Goal: Navigation & Orientation: Find specific page/section

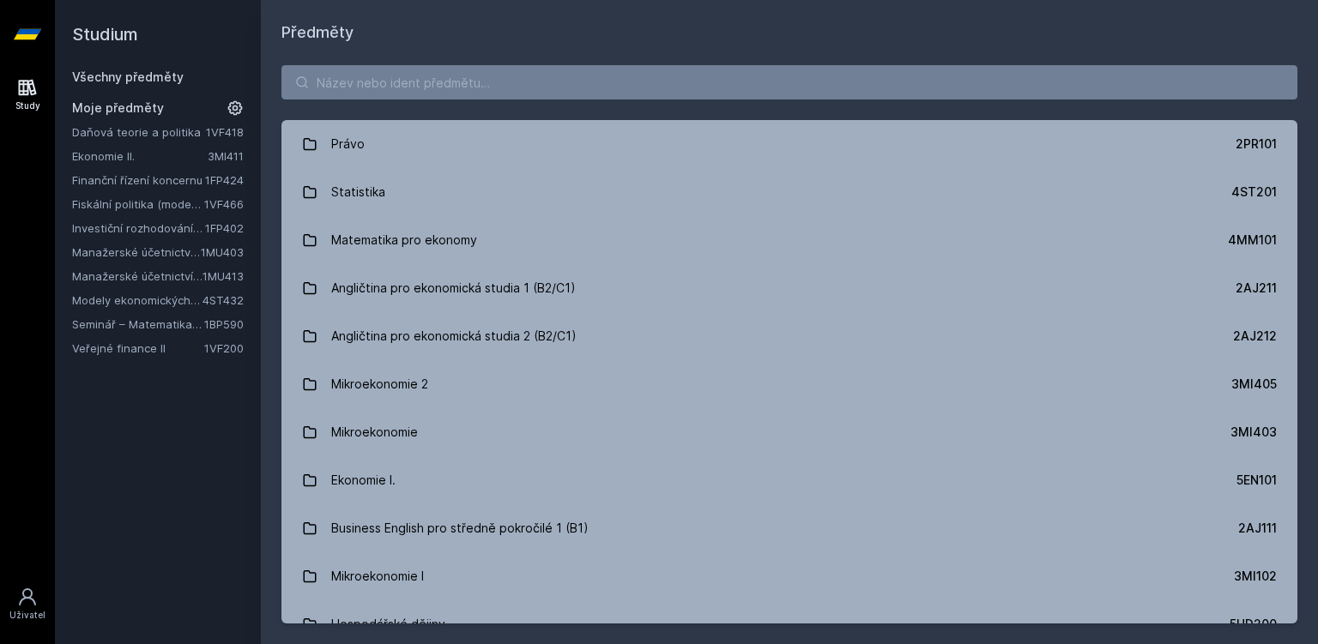
click at [140, 208] on link "Fiskální politika (moderní trendy a případové studie) (anglicky)" at bounding box center [138, 204] width 132 height 17
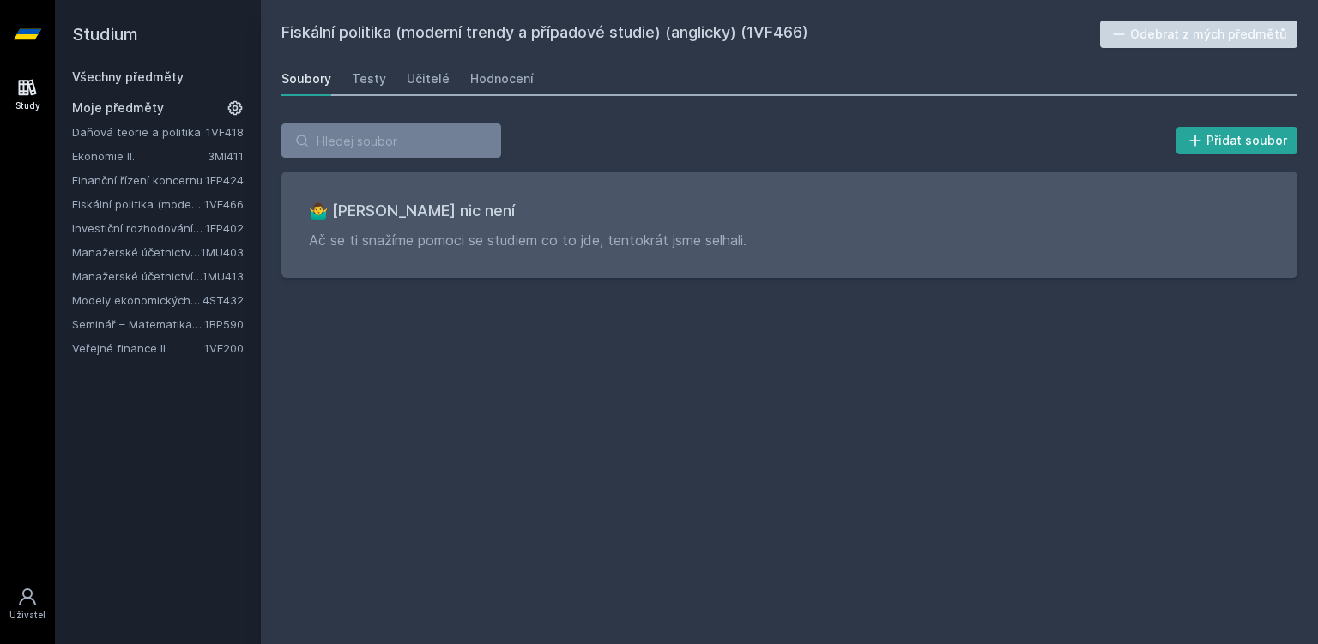
click at [142, 300] on link "Modely ekonomických a finančních časových řad" at bounding box center [137, 300] width 130 height 17
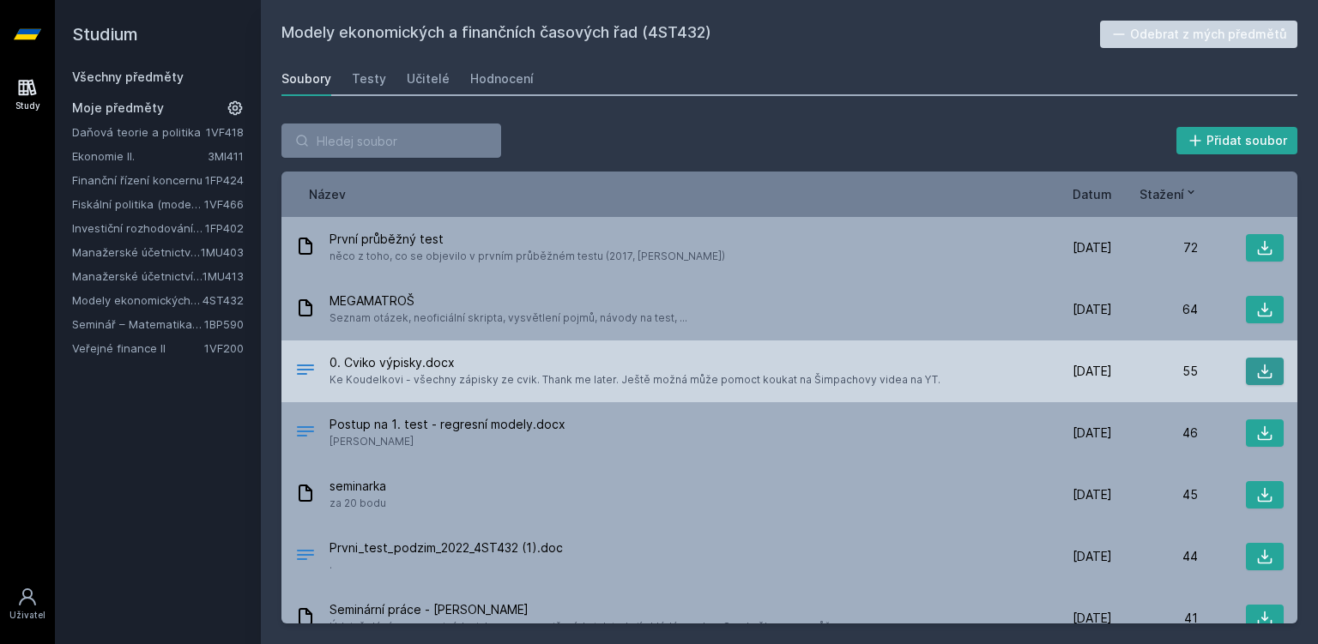
click at [1282, 360] on button at bounding box center [1265, 371] width 38 height 27
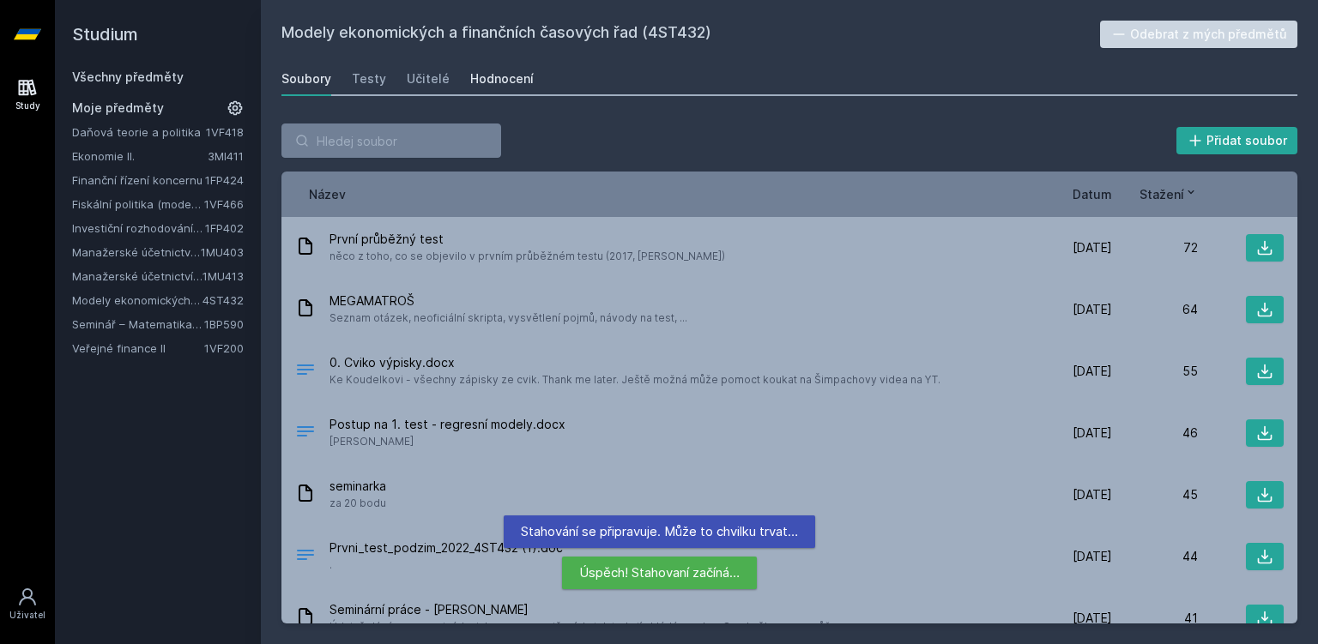
click at [477, 80] on div "Hodnocení" at bounding box center [502, 78] width 64 height 17
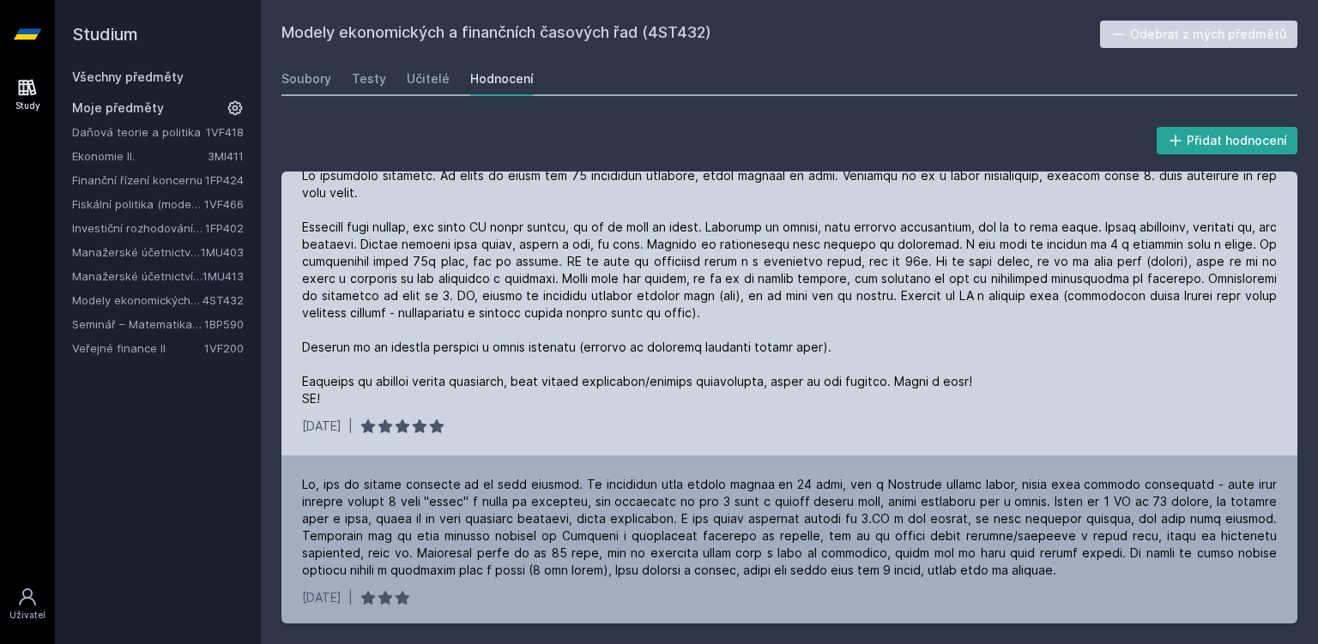
scroll to position [42, 0]
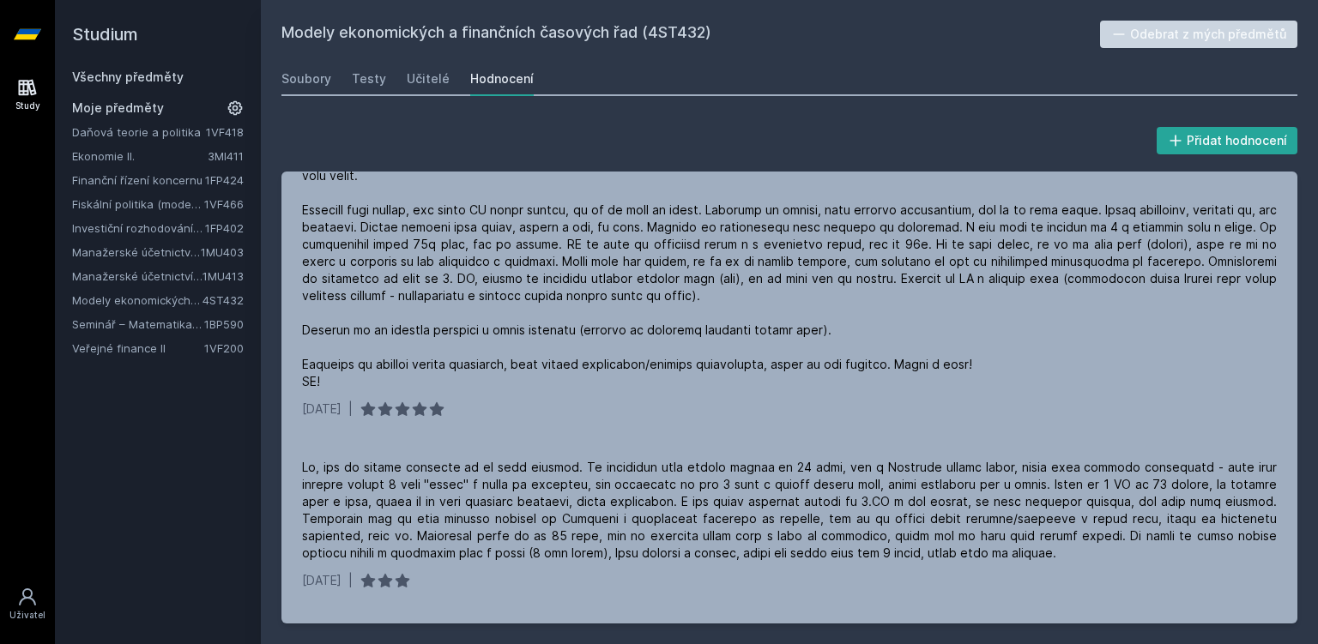
click at [156, 269] on link "Manažerské účetnictví pro vedlejší specializaci" at bounding box center [137, 276] width 130 height 17
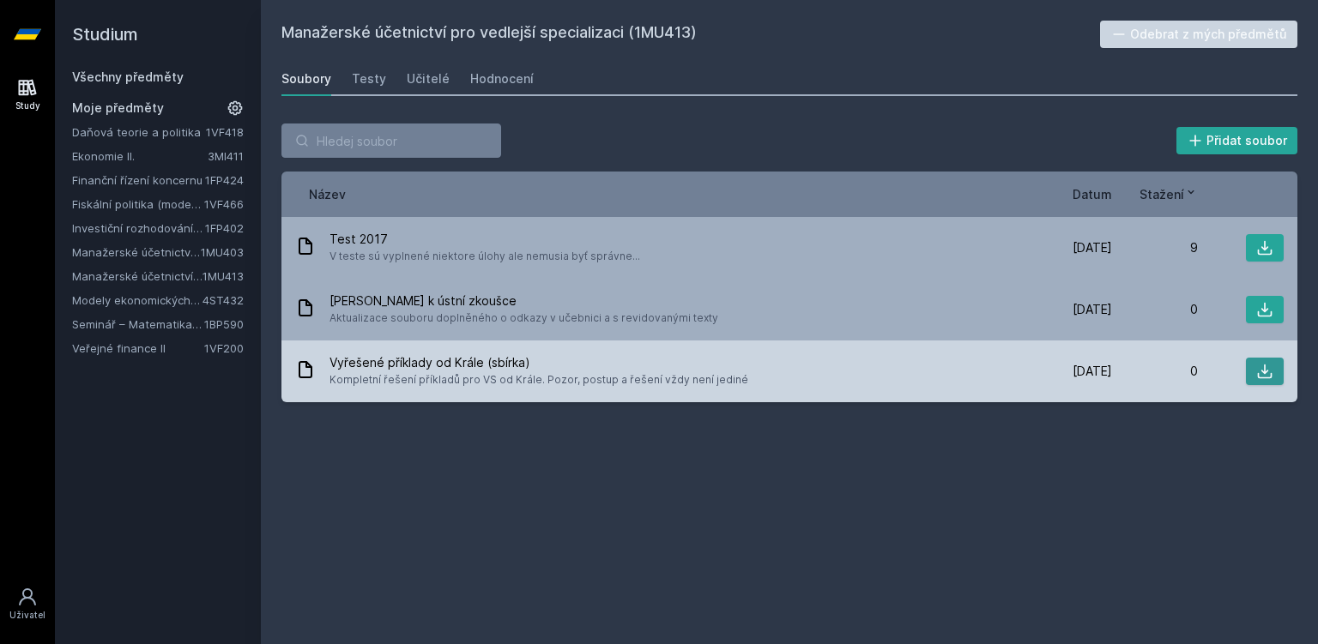
click at [1273, 378] on button at bounding box center [1265, 371] width 38 height 27
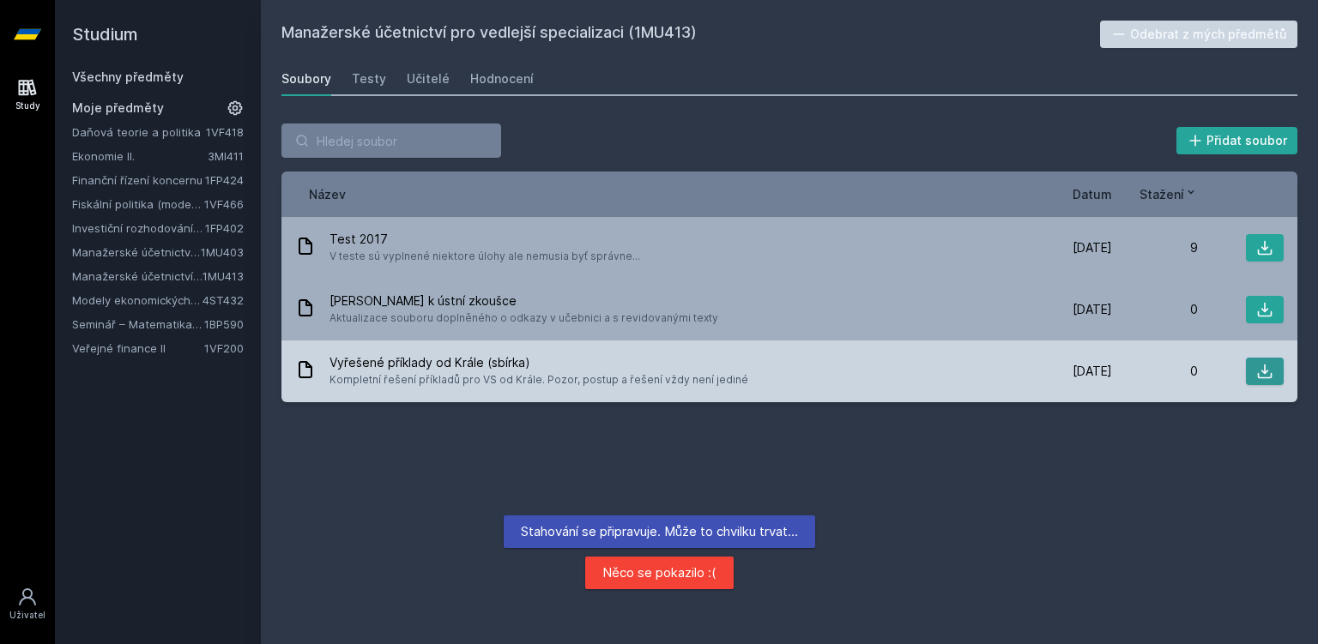
click at [1265, 373] on icon at bounding box center [1265, 372] width 15 height 15
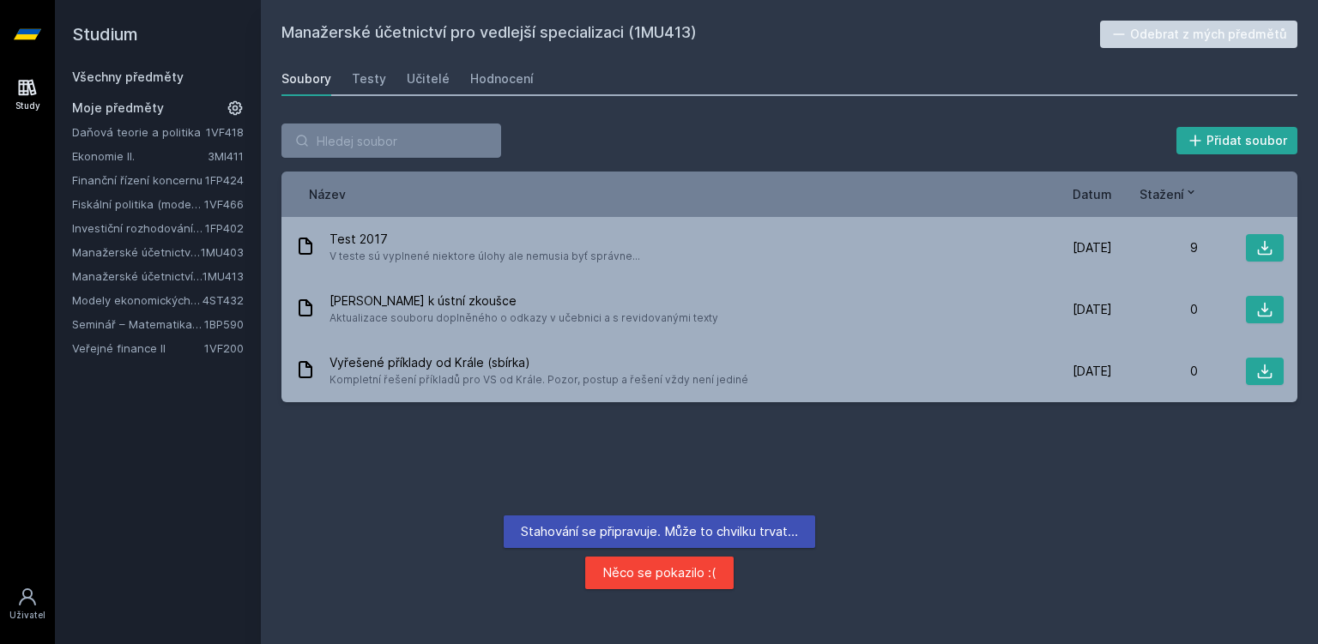
click at [164, 257] on link "Manažerské účetnictví II." at bounding box center [136, 252] width 129 height 17
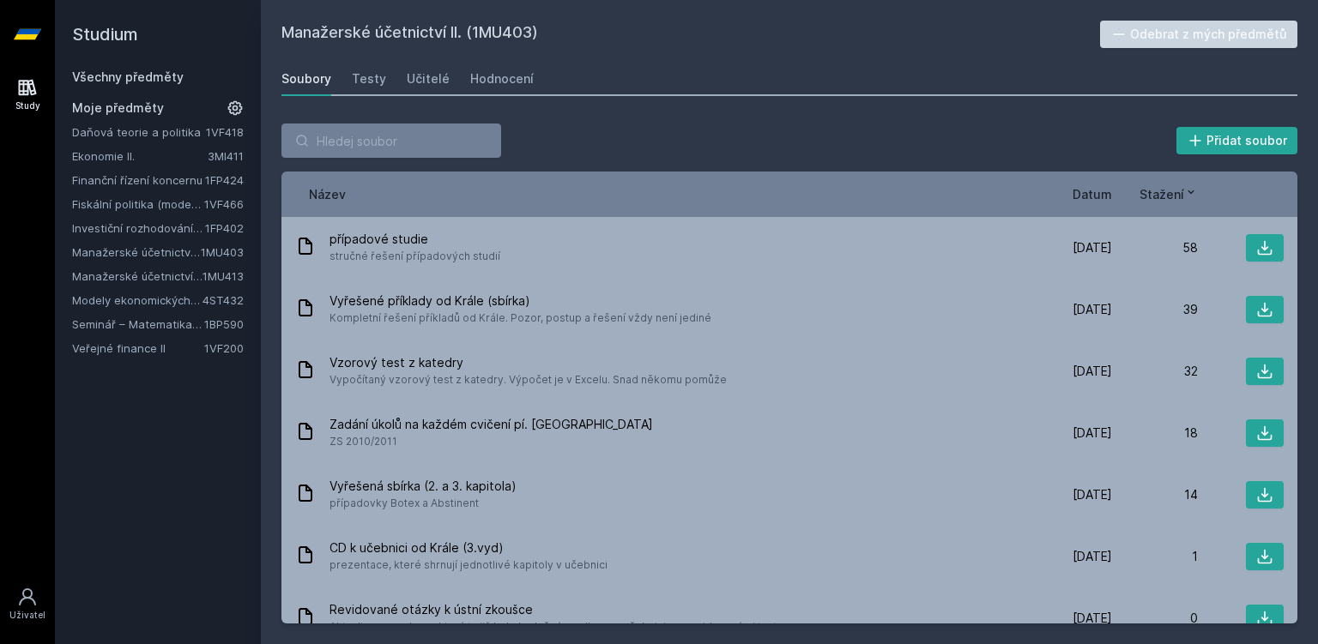
click at [681, 14] on div "Manažerské účetnictví II. (1MU403) Odebrat z mých předmětů [GEOGRAPHIC_DATA] Te…" at bounding box center [789, 322] width 1057 height 644
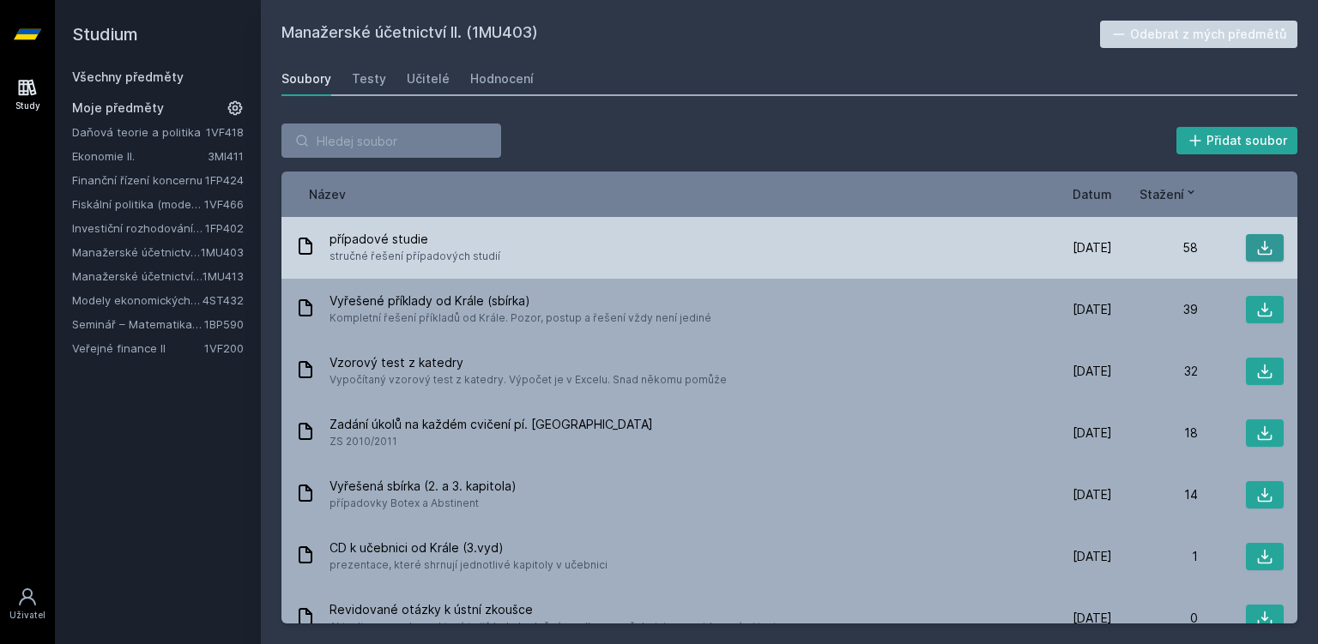
click at [1264, 250] on icon at bounding box center [1264, 247] width 17 height 17
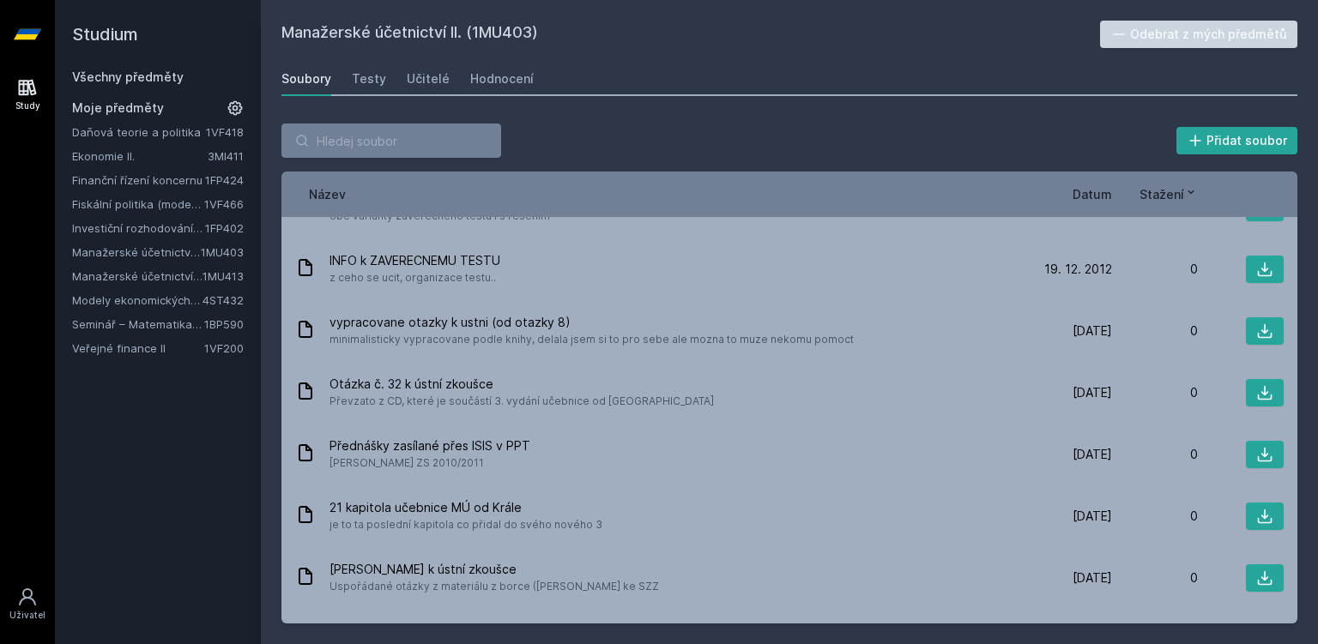
scroll to position [613, 0]
